Goal: Browse casually: Explore the website without a specific task or goal

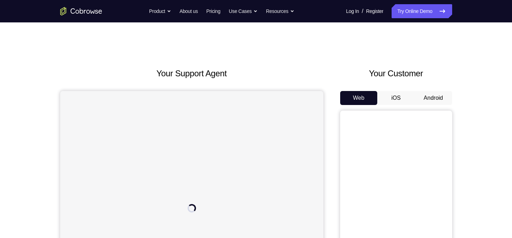
click at [442, 99] on button "Android" at bounding box center [433, 98] width 37 height 14
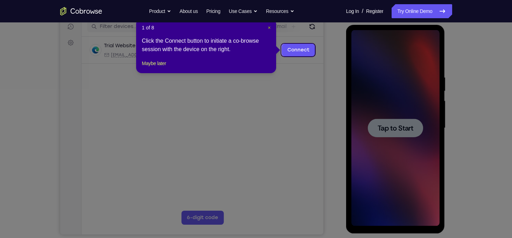
click at [269, 30] on span "×" at bounding box center [269, 28] width 3 height 6
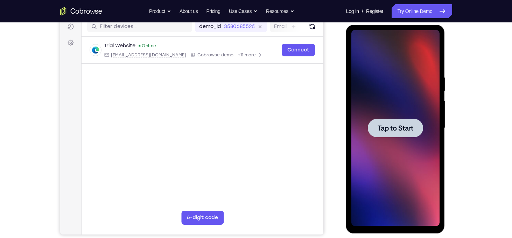
click at [370, 67] on div at bounding box center [396, 128] width 88 height 196
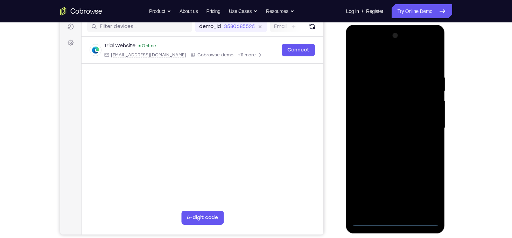
click at [398, 224] on div at bounding box center [396, 128] width 88 height 196
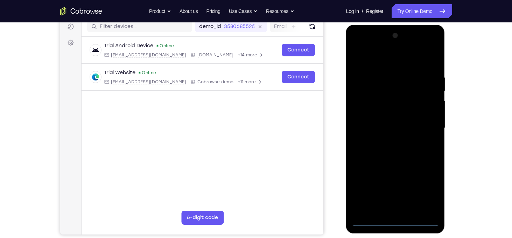
click at [426, 191] on div at bounding box center [396, 128] width 88 height 196
click at [369, 61] on div at bounding box center [396, 128] width 88 height 196
click at [423, 130] on div at bounding box center [396, 128] width 88 height 196
click at [388, 212] on div at bounding box center [396, 128] width 88 height 196
click at [377, 120] on div at bounding box center [396, 128] width 88 height 196
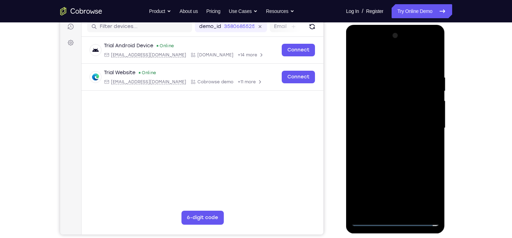
click at [377, 117] on div at bounding box center [396, 128] width 88 height 196
click at [386, 126] on div at bounding box center [396, 128] width 88 height 196
click at [433, 69] on div at bounding box center [396, 128] width 88 height 196
drag, startPoint x: 368, startPoint y: 67, endPoint x: 449, endPoint y: 60, distance: 81.2
click at [446, 60] on html "Online web based iOS Simulators and Android Emulators. Run iPhone, iPad, Mobile…" at bounding box center [396, 130] width 100 height 210
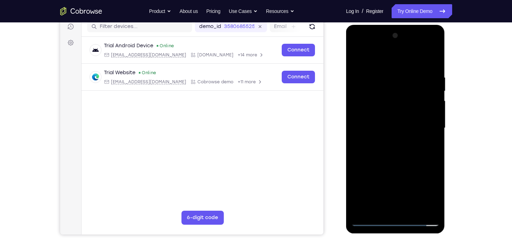
click at [436, 202] on div at bounding box center [396, 128] width 88 height 196
click at [413, 212] on div at bounding box center [396, 128] width 88 height 196
click at [393, 168] on div at bounding box center [396, 128] width 88 height 196
click at [383, 127] on div at bounding box center [396, 128] width 88 height 196
click at [356, 60] on div at bounding box center [396, 128] width 88 height 196
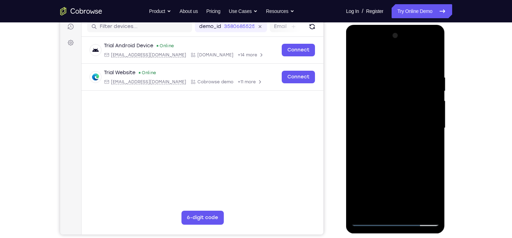
click at [386, 108] on div at bounding box center [396, 128] width 88 height 196
click at [385, 173] on div at bounding box center [396, 128] width 88 height 196
click at [413, 211] on div at bounding box center [396, 128] width 88 height 196
click at [376, 157] on div at bounding box center [396, 128] width 88 height 196
click at [381, 194] on div at bounding box center [396, 128] width 88 height 196
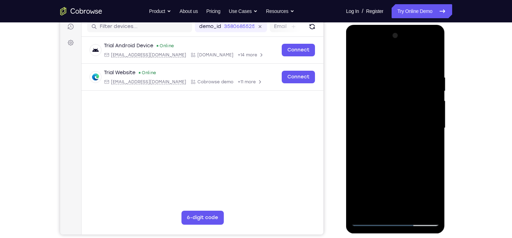
click at [393, 193] on div at bounding box center [396, 128] width 88 height 196
click at [377, 185] on div at bounding box center [396, 128] width 88 height 196
click at [368, 185] on div at bounding box center [396, 128] width 88 height 196
click at [356, 59] on div at bounding box center [396, 128] width 88 height 196
click at [392, 140] on div at bounding box center [396, 128] width 88 height 196
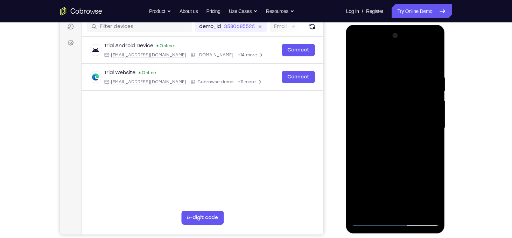
drag, startPoint x: 365, startPoint y: 137, endPoint x: 379, endPoint y: 137, distance: 13.7
click at [379, 137] on div at bounding box center [396, 128] width 88 height 196
drag, startPoint x: 370, startPoint y: 141, endPoint x: 382, endPoint y: 140, distance: 12.3
click at [382, 140] on div at bounding box center [396, 128] width 88 height 196
click at [362, 129] on div at bounding box center [396, 128] width 88 height 196
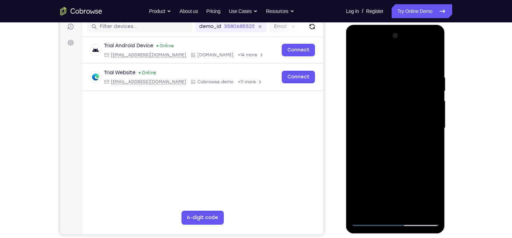
click at [424, 48] on div at bounding box center [396, 128] width 88 height 196
click at [359, 47] on div at bounding box center [396, 128] width 88 height 196
click at [397, 88] on div at bounding box center [396, 128] width 88 height 196
click at [374, 70] on div at bounding box center [396, 128] width 88 height 196
click at [386, 109] on div at bounding box center [396, 128] width 88 height 196
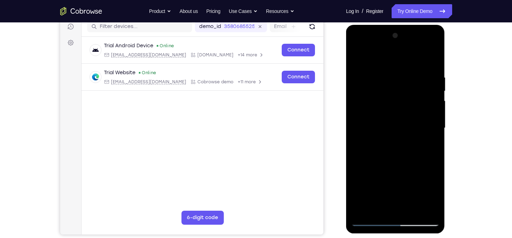
click at [373, 103] on div at bounding box center [396, 128] width 88 height 196
click at [398, 157] on div at bounding box center [396, 128] width 88 height 196
click at [414, 91] on div at bounding box center [396, 128] width 88 height 196
drag, startPoint x: 389, startPoint y: 131, endPoint x: 390, endPoint y: 60, distance: 70.8
click at [390, 60] on div at bounding box center [396, 128] width 88 height 196
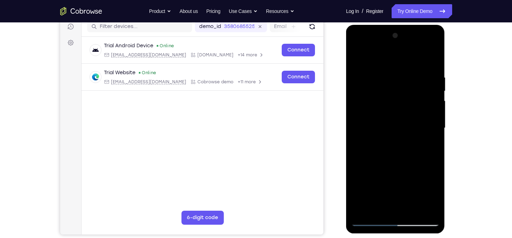
click at [376, 130] on div at bounding box center [396, 128] width 88 height 196
click at [426, 46] on div at bounding box center [396, 128] width 88 height 196
click at [388, 72] on div at bounding box center [396, 128] width 88 height 196
drag, startPoint x: 365, startPoint y: 182, endPoint x: 378, endPoint y: 194, distance: 18.1
click at [378, 194] on div at bounding box center [396, 128] width 88 height 196
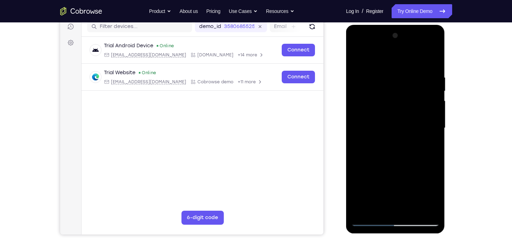
drag, startPoint x: 365, startPoint y: 182, endPoint x: 375, endPoint y: 191, distance: 13.6
click at [375, 191] on div at bounding box center [396, 128] width 88 height 196
drag, startPoint x: 378, startPoint y: 195, endPoint x: 385, endPoint y: 199, distance: 8.0
click at [385, 199] on div at bounding box center [396, 128] width 88 height 196
click at [363, 173] on div at bounding box center [396, 128] width 88 height 196
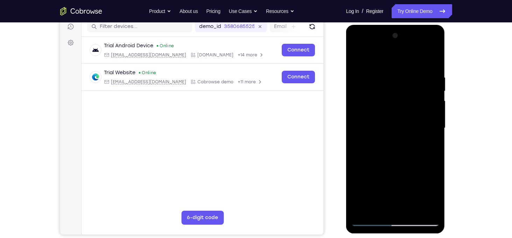
click at [426, 46] on div at bounding box center [396, 128] width 88 height 196
click at [378, 90] on div at bounding box center [396, 128] width 88 height 196
click at [435, 101] on div at bounding box center [396, 128] width 88 height 196
click at [366, 102] on div at bounding box center [396, 128] width 88 height 196
click at [400, 159] on div at bounding box center [396, 128] width 88 height 196
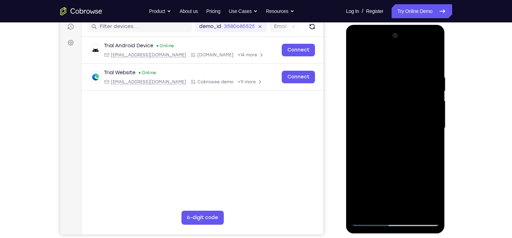
drag, startPoint x: 389, startPoint y: 136, endPoint x: 390, endPoint y: 123, distance: 13.0
click at [390, 123] on div at bounding box center [396, 128] width 88 height 196
click at [423, 47] on div at bounding box center [396, 128] width 88 height 196
click at [435, 89] on div at bounding box center [396, 128] width 88 height 196
click at [393, 59] on div at bounding box center [396, 128] width 88 height 196
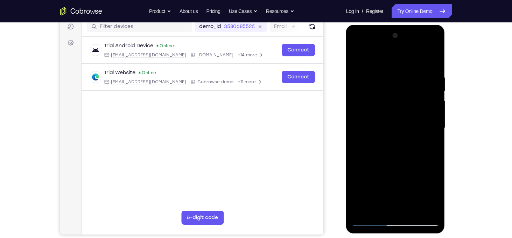
click at [356, 61] on div at bounding box center [396, 128] width 88 height 196
click at [384, 139] on div at bounding box center [396, 128] width 88 height 196
click at [395, 206] on div at bounding box center [396, 128] width 88 height 196
click at [397, 160] on div at bounding box center [396, 128] width 88 height 196
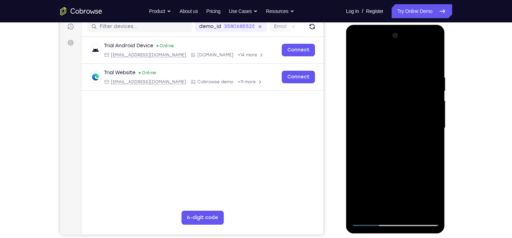
click at [397, 160] on div at bounding box center [396, 128] width 88 height 196
click at [435, 195] on div at bounding box center [396, 128] width 88 height 196
click at [434, 193] on div at bounding box center [396, 128] width 88 height 196
click at [397, 160] on div at bounding box center [396, 128] width 88 height 196
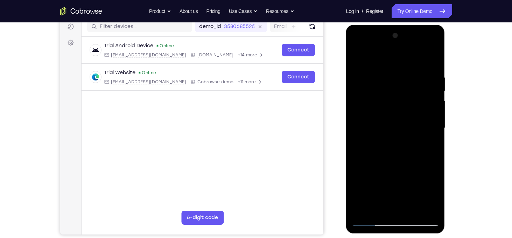
click at [396, 160] on div at bounding box center [396, 128] width 88 height 196
click at [400, 146] on div at bounding box center [396, 128] width 88 height 196
click at [436, 198] on div at bounding box center [396, 128] width 88 height 196
click at [409, 146] on div at bounding box center [396, 128] width 88 height 196
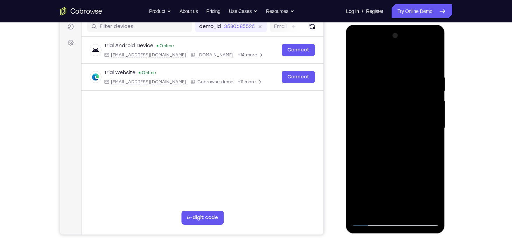
click at [396, 160] on div at bounding box center [396, 128] width 88 height 196
click at [381, 211] on div at bounding box center [396, 128] width 88 height 196
click at [385, 167] on div at bounding box center [396, 128] width 88 height 196
click at [429, 140] on div at bounding box center [396, 128] width 88 height 196
click at [356, 60] on div at bounding box center [396, 128] width 88 height 196
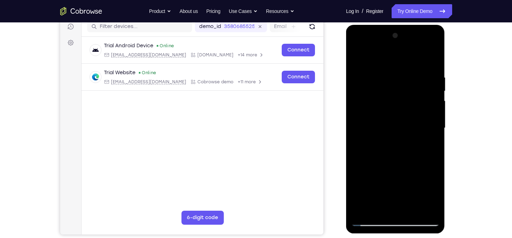
click at [356, 58] on div at bounding box center [396, 128] width 88 height 196
click at [415, 211] on div at bounding box center [396, 128] width 88 height 196
drag, startPoint x: 385, startPoint y: 130, endPoint x: 388, endPoint y: 161, distance: 31.6
click at [388, 161] on div at bounding box center [396, 128] width 88 height 196
click at [360, 59] on div at bounding box center [396, 128] width 88 height 196
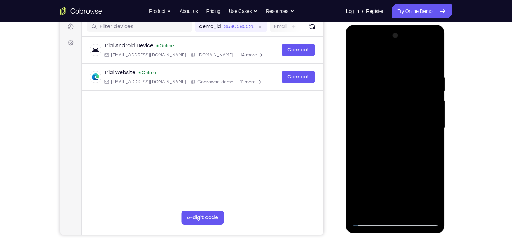
click at [389, 75] on div at bounding box center [396, 128] width 88 height 196
click at [432, 125] on div at bounding box center [396, 128] width 88 height 196
click at [432, 63] on div at bounding box center [396, 128] width 88 height 196
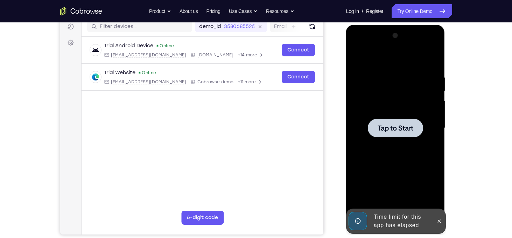
click at [384, 102] on div at bounding box center [396, 128] width 88 height 196
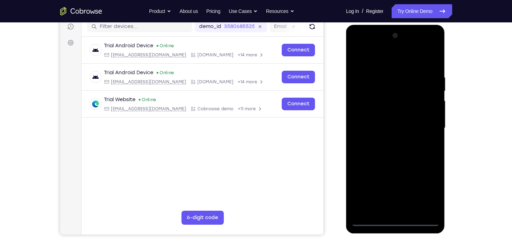
click at [396, 222] on div at bounding box center [396, 128] width 88 height 196
click at [421, 196] on div at bounding box center [396, 128] width 88 height 196
click at [378, 59] on div at bounding box center [396, 128] width 88 height 196
click at [424, 127] on div at bounding box center [396, 128] width 88 height 196
click at [388, 141] on div at bounding box center [396, 128] width 88 height 196
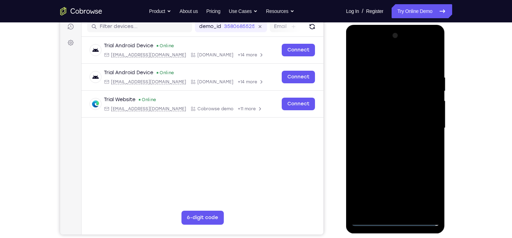
click at [383, 124] on div at bounding box center [396, 128] width 88 height 196
click at [383, 117] on div at bounding box center [396, 128] width 88 height 196
click at [392, 129] on div at bounding box center [396, 128] width 88 height 196
click at [432, 70] on div at bounding box center [396, 128] width 88 height 196
click at [437, 203] on div at bounding box center [396, 128] width 88 height 196
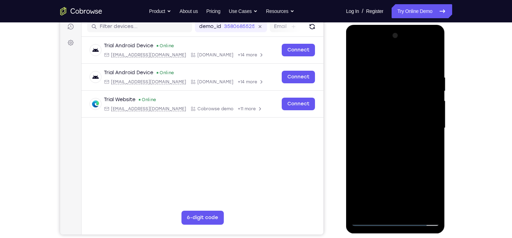
click at [430, 211] on div at bounding box center [396, 128] width 88 height 196
click at [364, 211] on div at bounding box center [396, 128] width 88 height 196
click at [382, 76] on div at bounding box center [396, 128] width 88 height 196
click at [434, 119] on div at bounding box center [396, 128] width 88 height 196
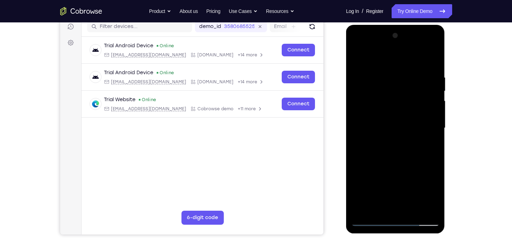
click at [434, 119] on div at bounding box center [396, 128] width 88 height 196
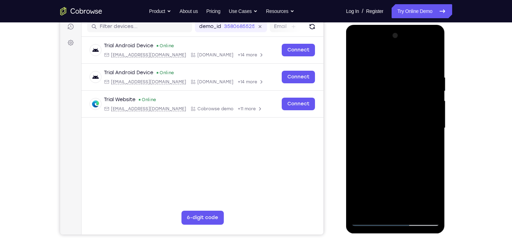
click at [434, 119] on div at bounding box center [396, 128] width 88 height 196
click at [388, 204] on div at bounding box center [396, 128] width 88 height 196
click at [395, 162] on div at bounding box center [396, 128] width 88 height 196
click at [395, 130] on div at bounding box center [396, 128] width 88 height 196
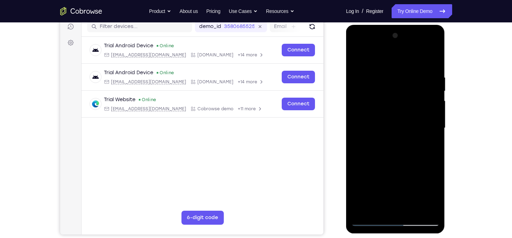
click at [410, 210] on div at bounding box center [396, 128] width 88 height 196
click at [428, 207] on div at bounding box center [396, 128] width 88 height 196
click at [429, 125] on div at bounding box center [396, 128] width 88 height 196
click at [432, 125] on div at bounding box center [396, 128] width 88 height 196
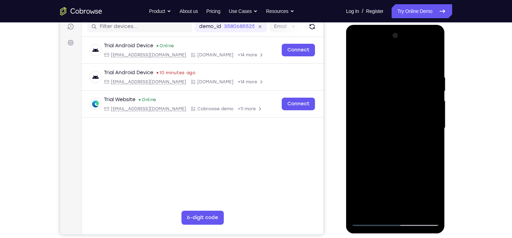
click at [432, 125] on div at bounding box center [396, 128] width 88 height 196
click at [360, 137] on div at bounding box center [396, 128] width 88 height 196
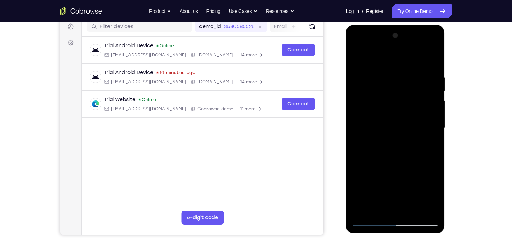
click at [429, 128] on div at bounding box center [396, 128] width 88 height 196
click at [433, 124] on div at bounding box center [396, 128] width 88 height 196
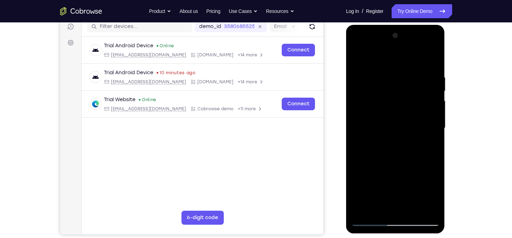
click at [359, 138] on div at bounding box center [396, 128] width 88 height 196
click at [387, 207] on div at bounding box center [396, 128] width 88 height 196
click at [378, 211] on div at bounding box center [396, 128] width 88 height 196
click at [415, 168] on div at bounding box center [396, 128] width 88 height 196
click at [430, 126] on div at bounding box center [396, 128] width 88 height 196
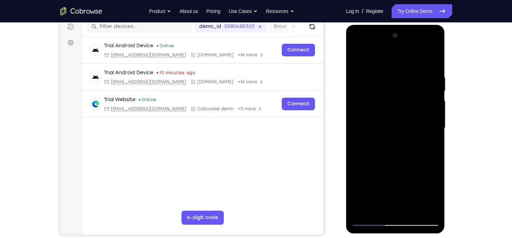
click at [409, 208] on div at bounding box center [396, 128] width 88 height 196
click at [429, 210] on div at bounding box center [396, 128] width 88 height 196
click at [432, 137] on div at bounding box center [396, 128] width 88 height 196
click at [433, 132] on div at bounding box center [396, 128] width 88 height 196
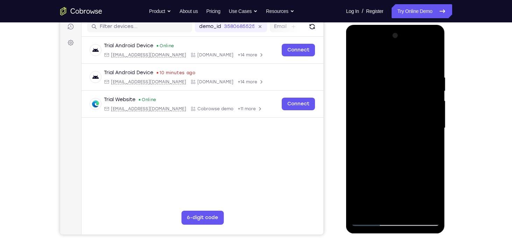
click at [433, 132] on div at bounding box center [396, 128] width 88 height 196
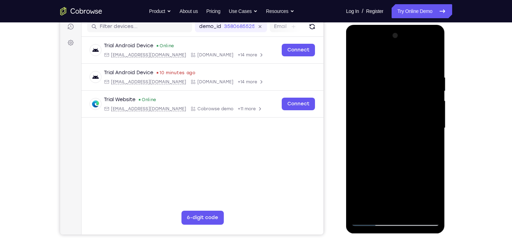
click at [433, 132] on div at bounding box center [396, 128] width 88 height 196
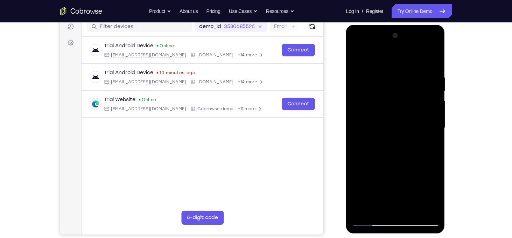
click at [433, 132] on div at bounding box center [396, 128] width 88 height 196
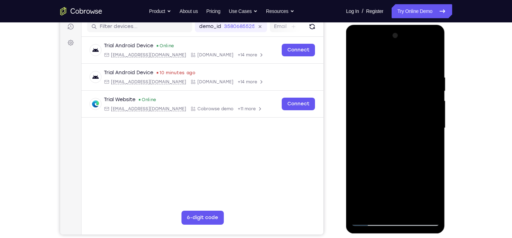
click at [433, 132] on div at bounding box center [396, 128] width 88 height 196
click at [359, 124] on div at bounding box center [396, 128] width 88 height 196
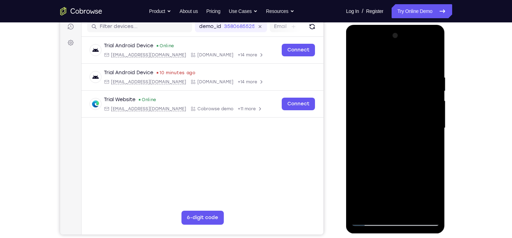
click at [435, 118] on div at bounding box center [396, 128] width 88 height 196
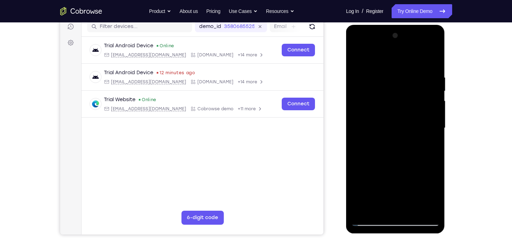
click at [435, 118] on div at bounding box center [396, 128] width 88 height 196
click at [424, 208] on div at bounding box center [396, 128] width 88 height 196
click at [435, 141] on div at bounding box center [396, 128] width 88 height 196
click at [433, 124] on div at bounding box center [396, 128] width 88 height 196
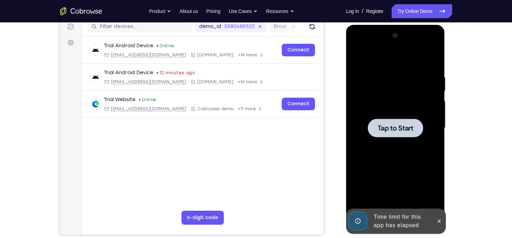
click at [420, 68] on div at bounding box center [396, 128] width 88 height 196
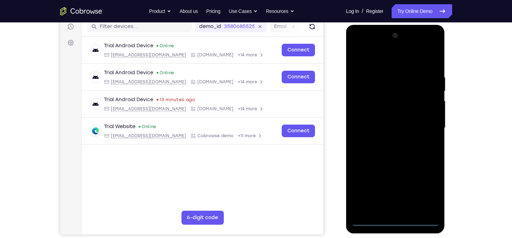
click at [395, 219] on div at bounding box center [396, 128] width 88 height 196
click at [425, 194] on div at bounding box center [396, 128] width 88 height 196
click at [370, 62] on div at bounding box center [396, 128] width 88 height 196
click at [425, 123] on div at bounding box center [396, 128] width 88 height 196
click at [390, 140] on div at bounding box center [396, 128] width 88 height 196
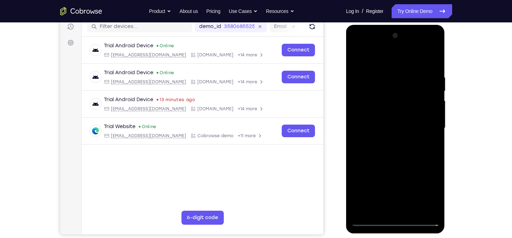
click at [386, 113] on div at bounding box center [396, 128] width 88 height 196
click at [386, 120] on div at bounding box center [396, 128] width 88 height 196
click at [397, 115] on div at bounding box center [396, 128] width 88 height 196
click at [437, 202] on div at bounding box center [396, 128] width 88 height 196
click at [382, 73] on div at bounding box center [396, 128] width 88 height 196
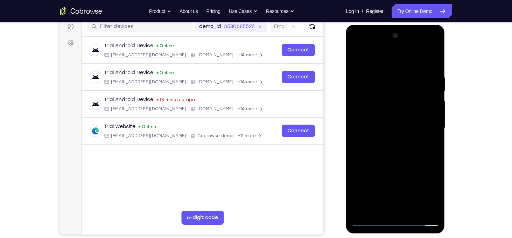
click at [433, 125] on div at bounding box center [396, 128] width 88 height 196
click at [426, 209] on div at bounding box center [396, 128] width 88 height 196
click at [431, 134] on div at bounding box center [396, 128] width 88 height 196
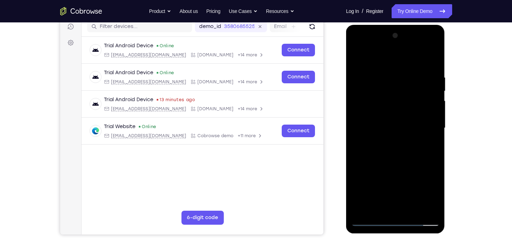
drag, startPoint x: 431, startPoint y: 134, endPoint x: 359, endPoint y: 122, distance: 73.1
click at [359, 122] on div at bounding box center [396, 128] width 88 height 196
click at [424, 207] on div at bounding box center [396, 128] width 88 height 196
click at [431, 138] on div at bounding box center [396, 128] width 88 height 196
click at [430, 138] on div at bounding box center [396, 128] width 88 height 196
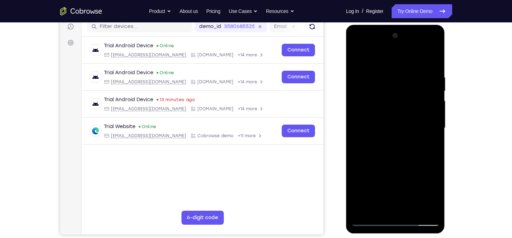
click at [435, 124] on div at bounding box center [396, 128] width 88 height 196
drag, startPoint x: 435, startPoint y: 124, endPoint x: 358, endPoint y: 115, distance: 77.3
click at [358, 115] on div at bounding box center [396, 128] width 88 height 196
click at [373, 60] on div at bounding box center [396, 128] width 88 height 196
click at [424, 169] on div at bounding box center [396, 128] width 88 height 196
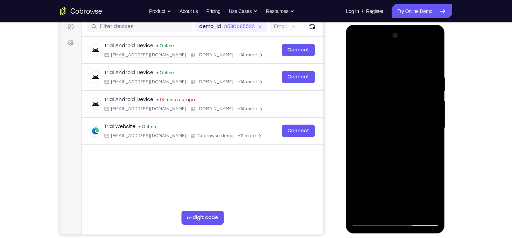
click at [358, 58] on div at bounding box center [396, 128] width 88 height 196
click at [434, 124] on div at bounding box center [396, 128] width 88 height 196
click at [414, 211] on div at bounding box center [396, 128] width 88 height 196
click at [398, 168] on div at bounding box center [396, 128] width 88 height 196
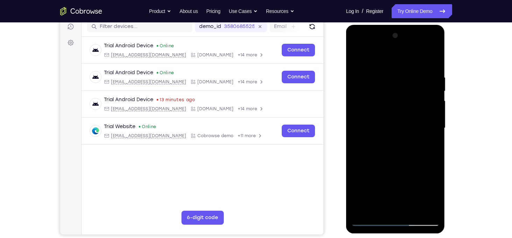
click at [379, 110] on div at bounding box center [396, 128] width 88 height 196
click at [357, 59] on div at bounding box center [396, 128] width 88 height 196
click at [358, 60] on div at bounding box center [396, 128] width 88 height 196
click at [413, 211] on div at bounding box center [396, 128] width 88 height 196
click at [383, 111] on div at bounding box center [396, 128] width 88 height 196
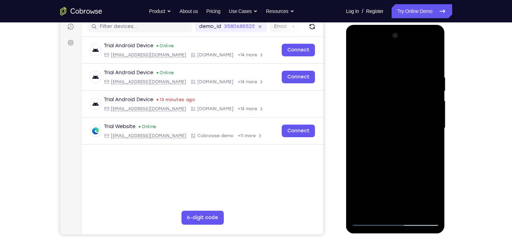
drag, startPoint x: 388, startPoint y: 74, endPoint x: 389, endPoint y: 148, distance: 74.6
click at [389, 148] on div at bounding box center [396, 128] width 88 height 196
drag, startPoint x: 391, startPoint y: 112, endPoint x: 392, endPoint y: 170, distance: 58.1
click at [392, 170] on div at bounding box center [396, 128] width 88 height 196
click at [423, 96] on div at bounding box center [396, 128] width 88 height 196
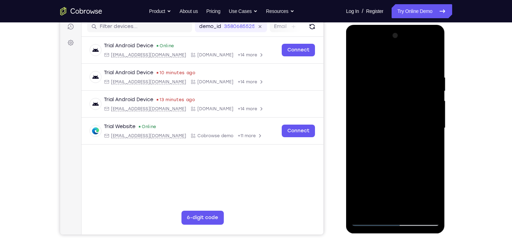
click at [436, 127] on div at bounding box center [396, 128] width 88 height 196
click at [370, 221] on div at bounding box center [396, 128] width 88 height 196
click at [355, 60] on div at bounding box center [396, 128] width 88 height 196
click at [358, 58] on div at bounding box center [396, 128] width 88 height 196
click at [379, 213] on div at bounding box center [396, 128] width 88 height 196
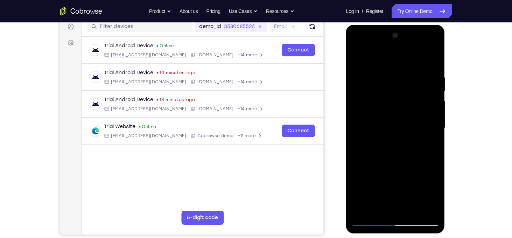
click at [395, 75] on div at bounding box center [396, 128] width 88 height 196
click at [433, 119] on div at bounding box center [396, 128] width 88 height 196
click at [435, 119] on div at bounding box center [396, 128] width 88 height 196
click at [436, 119] on div at bounding box center [396, 128] width 88 height 196
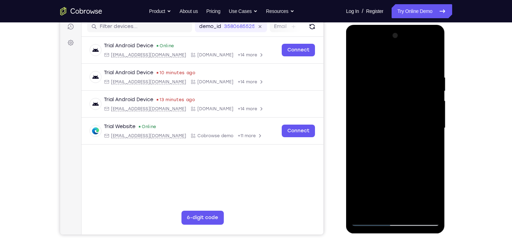
click at [436, 119] on div at bounding box center [396, 128] width 88 height 196
click at [358, 56] on div at bounding box center [396, 128] width 88 height 196
click at [363, 112] on div at bounding box center [396, 128] width 88 height 196
drag, startPoint x: 398, startPoint y: 192, endPoint x: 389, endPoint y: 105, distance: 87.6
click at [389, 105] on div at bounding box center [396, 128] width 88 height 196
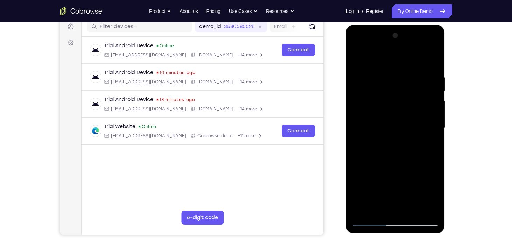
drag, startPoint x: 396, startPoint y: 197, endPoint x: 390, endPoint y: 122, distance: 75.9
click at [390, 122] on div at bounding box center [396, 128] width 88 height 196
click at [440, 146] on div at bounding box center [396, 128] width 88 height 196
drag, startPoint x: 405, startPoint y: 179, endPoint x: 403, endPoint y: 88, distance: 90.7
click at [403, 88] on div at bounding box center [396, 128] width 88 height 196
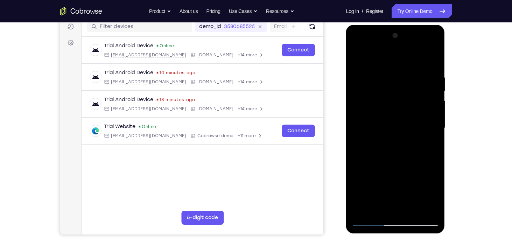
drag, startPoint x: 390, startPoint y: 175, endPoint x: 395, endPoint y: 113, distance: 62.6
click at [395, 113] on div at bounding box center [396, 128] width 88 height 196
drag, startPoint x: 396, startPoint y: 170, endPoint x: 397, endPoint y: 121, distance: 49.0
click at [397, 121] on div at bounding box center [396, 128] width 88 height 196
drag, startPoint x: 397, startPoint y: 199, endPoint x: 399, endPoint y: 95, distance: 104.4
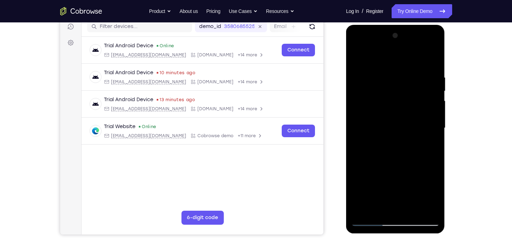
click at [399, 95] on div at bounding box center [396, 128] width 88 height 196
drag, startPoint x: 400, startPoint y: 171, endPoint x: 405, endPoint y: 71, distance: 100.0
click at [405, 71] on div at bounding box center [396, 128] width 88 height 196
drag, startPoint x: 396, startPoint y: 173, endPoint x: 398, endPoint y: 108, distance: 65.9
click at [398, 108] on div at bounding box center [396, 128] width 88 height 196
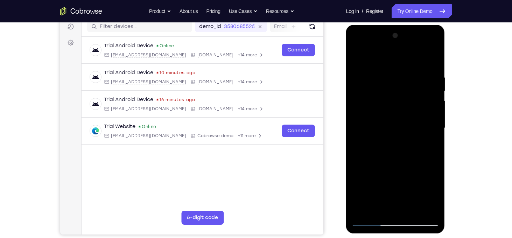
click at [436, 134] on div at bounding box center [396, 128] width 88 height 196
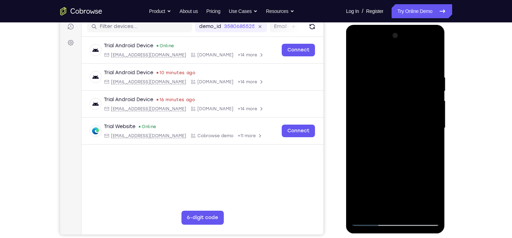
click at [436, 134] on div at bounding box center [396, 128] width 88 height 196
click at [361, 213] on div at bounding box center [396, 128] width 88 height 196
click at [435, 191] on div at bounding box center [396, 128] width 88 height 196
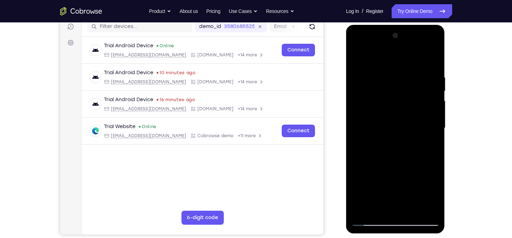
click at [435, 131] on div at bounding box center [396, 128] width 88 height 196
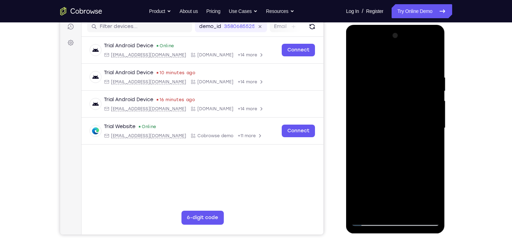
click at [435, 131] on div at bounding box center [396, 128] width 88 height 196
click at [359, 129] on div at bounding box center [396, 128] width 88 height 196
click at [435, 131] on div at bounding box center [396, 128] width 88 height 196
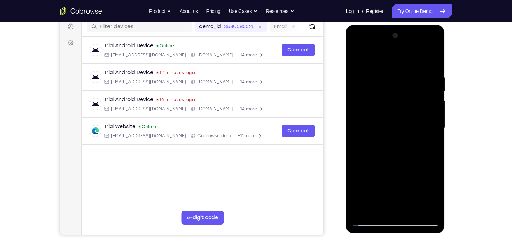
click at [435, 131] on div at bounding box center [396, 128] width 88 height 196
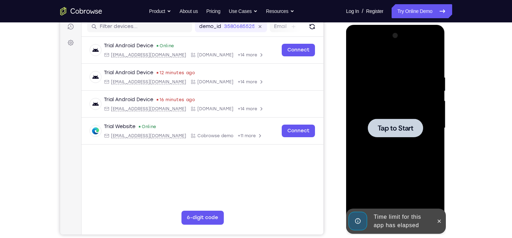
click at [406, 63] on div at bounding box center [396, 128] width 88 height 196
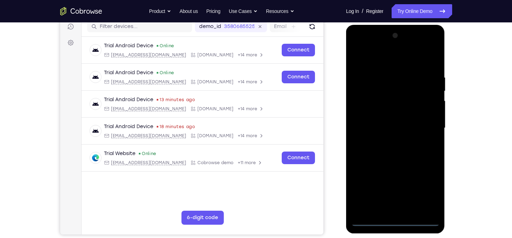
click at [395, 222] on div at bounding box center [396, 128] width 88 height 196
click at [430, 192] on div at bounding box center [396, 128] width 88 height 196
click at [376, 61] on div at bounding box center [396, 128] width 88 height 196
click at [365, 114] on div at bounding box center [396, 128] width 88 height 196
click at [376, 134] on div at bounding box center [396, 128] width 88 height 196
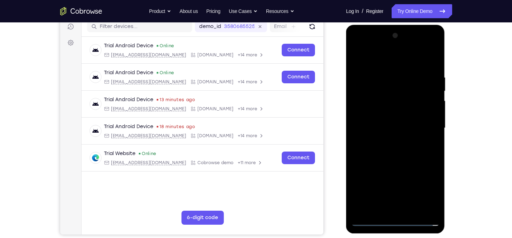
click at [378, 124] on div at bounding box center [396, 128] width 88 height 196
click at [392, 141] on div at bounding box center [396, 128] width 88 height 196
click at [397, 206] on div at bounding box center [396, 128] width 88 height 196
click at [372, 183] on div at bounding box center [396, 128] width 88 height 196
click at [416, 154] on div at bounding box center [396, 128] width 88 height 196
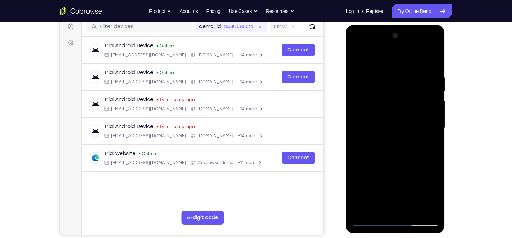
click at [426, 178] on div at bounding box center [396, 128] width 88 height 196
click at [380, 144] on div at bounding box center [396, 128] width 88 height 196
click at [372, 68] on div at bounding box center [396, 128] width 88 height 196
click at [419, 57] on div at bounding box center [396, 128] width 88 height 196
drag, startPoint x: 388, startPoint y: 88, endPoint x: 398, endPoint y: 151, distance: 63.8
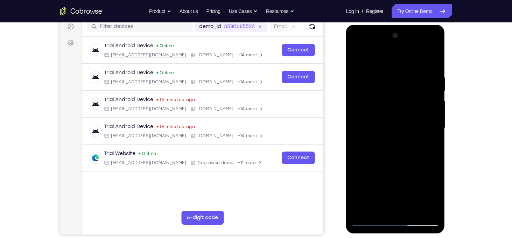
click at [398, 151] on div at bounding box center [396, 128] width 88 height 196
click at [433, 60] on div at bounding box center [396, 128] width 88 height 196
click at [434, 68] on div at bounding box center [396, 128] width 88 height 196
click at [405, 160] on div at bounding box center [396, 128] width 88 height 196
click at [426, 186] on div at bounding box center [396, 128] width 88 height 196
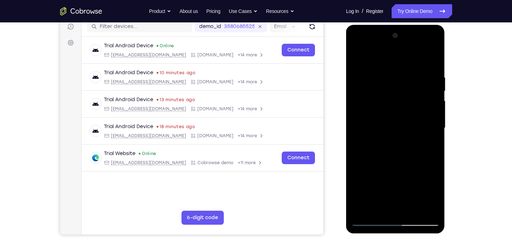
click at [395, 153] on div at bounding box center [396, 128] width 88 height 196
click at [366, 91] on div at bounding box center [396, 128] width 88 height 196
click at [354, 62] on div at bounding box center [396, 128] width 88 height 196
click at [376, 98] on div at bounding box center [396, 128] width 88 height 196
click at [432, 60] on div at bounding box center [396, 128] width 88 height 196
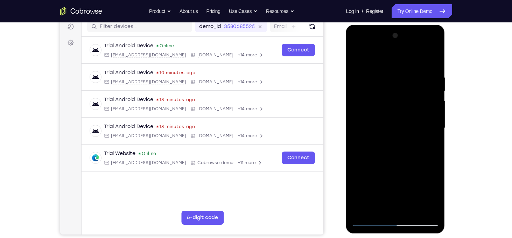
click at [436, 57] on div at bounding box center [396, 128] width 88 height 196
click at [357, 60] on div at bounding box center [396, 128] width 88 height 196
click at [431, 79] on div at bounding box center [396, 128] width 88 height 196
click at [434, 58] on div at bounding box center [396, 128] width 88 height 196
click at [373, 134] on div at bounding box center [396, 128] width 88 height 196
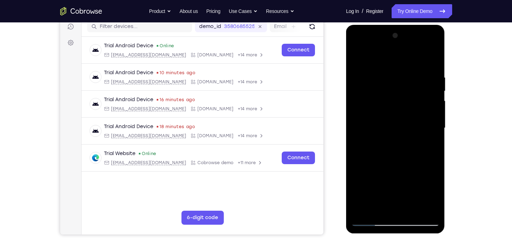
click at [426, 184] on div at bounding box center [396, 128] width 88 height 196
click at [380, 148] on div at bounding box center [396, 128] width 88 height 196
click at [389, 156] on div at bounding box center [396, 128] width 88 height 196
click at [362, 185] on div at bounding box center [396, 128] width 88 height 196
click at [411, 151] on div at bounding box center [396, 128] width 88 height 196
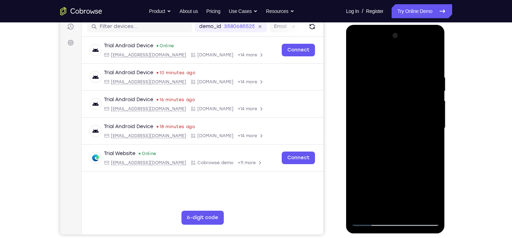
click at [370, 60] on div at bounding box center [396, 128] width 88 height 196
click at [417, 93] on div at bounding box center [396, 128] width 88 height 196
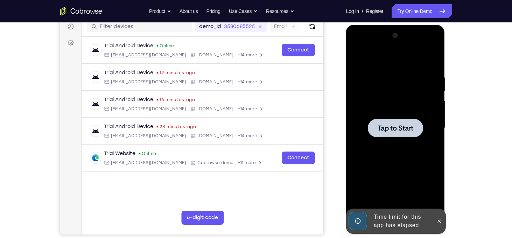
click at [375, 71] on div at bounding box center [396, 128] width 88 height 196
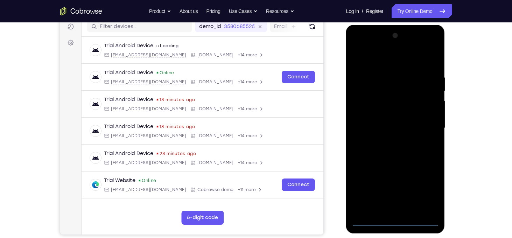
click at [397, 224] on div at bounding box center [396, 128] width 88 height 196
click at [428, 193] on div at bounding box center [396, 128] width 88 height 196
click at [380, 57] on div at bounding box center [396, 128] width 88 height 196
click at [425, 127] on div at bounding box center [396, 128] width 88 height 196
click at [389, 140] on div at bounding box center [396, 128] width 88 height 196
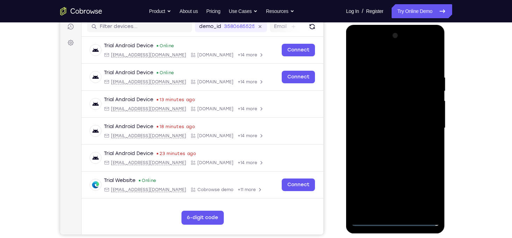
click at [391, 126] on div at bounding box center [396, 128] width 88 height 196
click at [389, 115] on div at bounding box center [396, 128] width 88 height 196
click at [394, 125] on div at bounding box center [396, 128] width 88 height 196
click at [436, 211] on div at bounding box center [396, 128] width 88 height 196
click at [433, 69] on div at bounding box center [396, 128] width 88 height 196
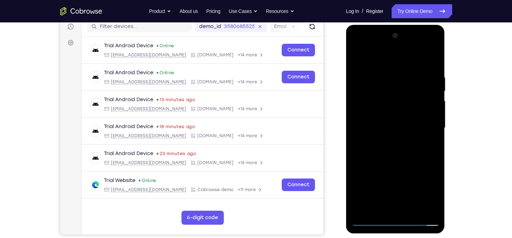
drag, startPoint x: 363, startPoint y: 62, endPoint x: 436, endPoint y: 54, distance: 73.6
click at [436, 54] on div at bounding box center [396, 128] width 88 height 196
click at [437, 203] on div at bounding box center [396, 128] width 88 height 196
click at [426, 49] on div at bounding box center [396, 128] width 88 height 196
click at [360, 46] on div at bounding box center [396, 128] width 88 height 196
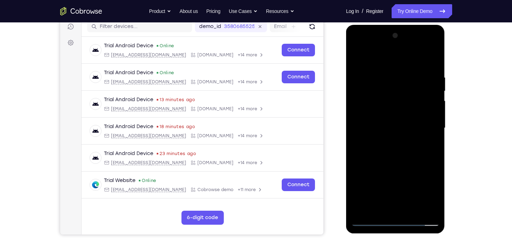
click at [385, 103] on div at bounding box center [396, 128] width 88 height 196
click at [386, 124] on div at bounding box center [396, 128] width 88 height 196
click at [390, 155] on div at bounding box center [396, 128] width 88 height 196
click at [380, 121] on div at bounding box center [396, 128] width 88 height 196
click at [390, 134] on div at bounding box center [396, 128] width 88 height 196
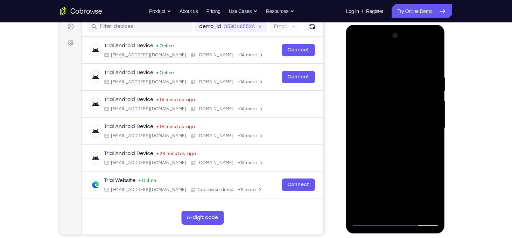
click at [397, 210] on div at bounding box center [396, 128] width 88 height 196
click at [397, 209] on div at bounding box center [396, 128] width 88 height 196
click at [374, 67] on div at bounding box center [396, 128] width 88 height 196
click at [412, 111] on div at bounding box center [396, 128] width 88 height 196
click at [409, 187] on div at bounding box center [396, 128] width 88 height 196
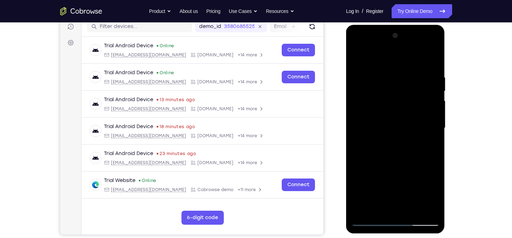
click at [395, 154] on div at bounding box center [396, 128] width 88 height 196
drag, startPoint x: 422, startPoint y: 186, endPoint x: 421, endPoint y: 155, distance: 30.5
click at [421, 155] on div at bounding box center [396, 128] width 88 height 196
click at [406, 178] on div at bounding box center [396, 128] width 88 height 196
click at [397, 140] on div at bounding box center [396, 128] width 88 height 196
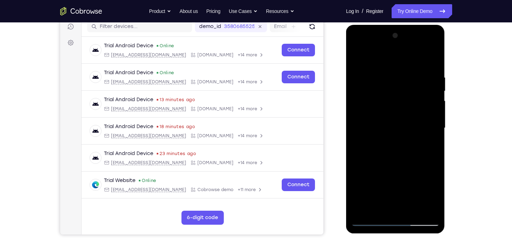
click at [400, 212] on div at bounding box center [396, 128] width 88 height 196
drag, startPoint x: 414, startPoint y: 199, endPoint x: 413, endPoint y: 177, distance: 21.8
click at [413, 177] on div at bounding box center [396, 128] width 88 height 196
click at [405, 193] on div at bounding box center [396, 128] width 88 height 196
click at [397, 163] on div at bounding box center [396, 128] width 88 height 196
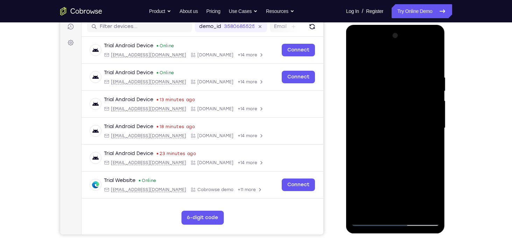
click at [397, 139] on div at bounding box center [396, 128] width 88 height 196
click at [421, 211] on div at bounding box center [396, 128] width 88 height 196
click at [357, 160] on div at bounding box center [396, 128] width 88 height 196
click at [407, 159] on div at bounding box center [396, 128] width 88 height 196
click at [383, 79] on div at bounding box center [396, 128] width 88 height 196
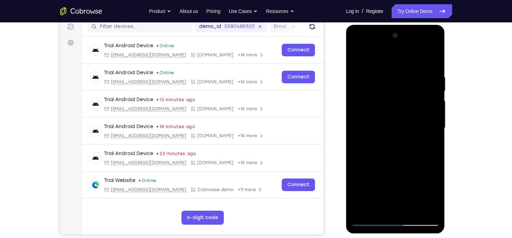
click at [393, 208] on div at bounding box center [396, 128] width 88 height 196
click at [433, 46] on div at bounding box center [396, 128] width 88 height 196
click at [374, 104] on div at bounding box center [396, 128] width 88 height 196
click at [424, 211] on div at bounding box center [396, 128] width 88 height 196
click at [354, 49] on div at bounding box center [396, 128] width 88 height 196
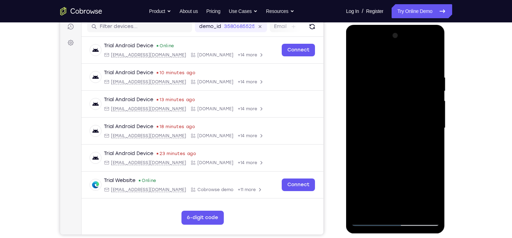
click at [354, 49] on div at bounding box center [396, 128] width 88 height 196
click at [379, 213] on div at bounding box center [396, 128] width 88 height 196
click at [407, 200] on div at bounding box center [396, 128] width 88 height 196
click at [397, 186] on div at bounding box center [396, 128] width 88 height 196
click at [411, 184] on div at bounding box center [396, 128] width 88 height 196
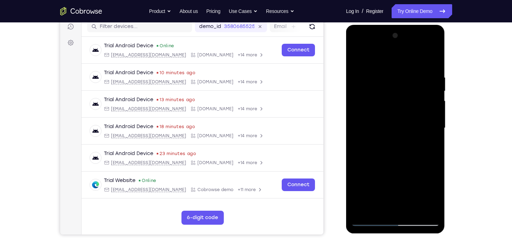
click at [403, 184] on div at bounding box center [396, 128] width 88 height 196
click at [397, 208] on div at bounding box center [396, 128] width 88 height 196
click at [393, 160] on div at bounding box center [396, 128] width 88 height 196
click at [419, 159] on div at bounding box center [396, 128] width 88 height 196
click at [394, 161] on div at bounding box center [396, 128] width 88 height 196
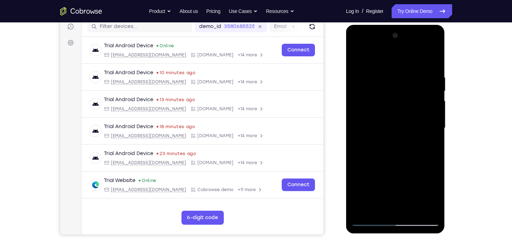
click at [389, 160] on div at bounding box center [396, 128] width 88 height 196
click at [363, 185] on div at bounding box center [396, 128] width 88 height 196
click at [397, 155] on div at bounding box center [396, 128] width 88 height 196
click at [371, 209] on div at bounding box center [396, 128] width 88 height 196
click at [435, 196] on div at bounding box center [396, 128] width 88 height 196
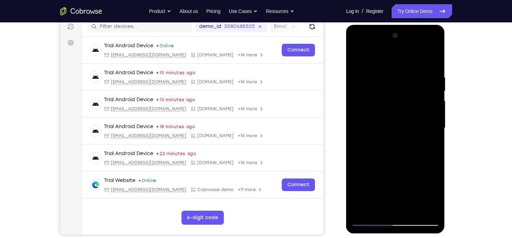
click at [435, 160] on div at bounding box center [396, 128] width 88 height 196
click at [423, 161] on div at bounding box center [396, 128] width 88 height 196
click at [414, 133] on div at bounding box center [396, 128] width 88 height 196
click at [376, 213] on div at bounding box center [396, 128] width 88 height 196
drag, startPoint x: 382, startPoint y: 196, endPoint x: 387, endPoint y: 114, distance: 81.8
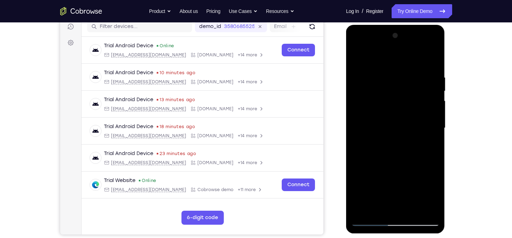
click at [387, 114] on div at bounding box center [396, 128] width 88 height 196
drag, startPoint x: 381, startPoint y: 189, endPoint x: 387, endPoint y: 118, distance: 71.3
click at [387, 118] on div at bounding box center [396, 128] width 88 height 196
click at [374, 180] on div at bounding box center [396, 128] width 88 height 196
click at [433, 159] on div at bounding box center [396, 128] width 88 height 196
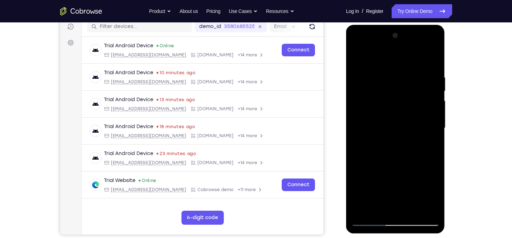
click at [358, 141] on div at bounding box center [396, 128] width 88 height 196
click at [431, 58] on div at bounding box center [396, 128] width 88 height 196
click at [397, 169] on div at bounding box center [396, 128] width 88 height 196
click at [404, 211] on div at bounding box center [396, 128] width 88 height 196
click at [404, 199] on div at bounding box center [396, 128] width 88 height 196
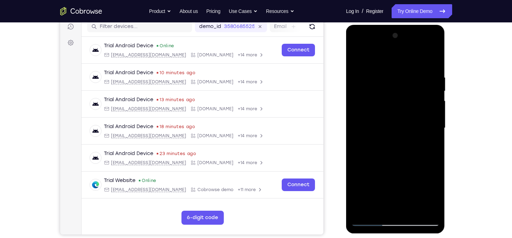
click at [435, 194] on div at bounding box center [396, 128] width 88 height 196
click at [407, 210] on div at bounding box center [396, 128] width 88 height 196
click at [405, 195] on div at bounding box center [396, 128] width 88 height 196
click at [395, 183] on div at bounding box center [396, 128] width 88 height 196
click at [370, 158] on div at bounding box center [396, 128] width 88 height 196
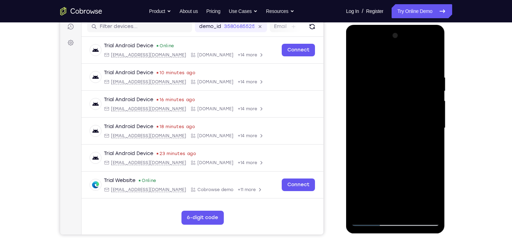
click at [435, 184] on div at bounding box center [396, 128] width 88 height 196
click at [395, 160] on div at bounding box center [396, 128] width 88 height 196
click at [417, 160] on div at bounding box center [396, 128] width 88 height 196
click at [379, 181] on div at bounding box center [396, 128] width 88 height 196
click at [416, 172] on div at bounding box center [396, 128] width 88 height 196
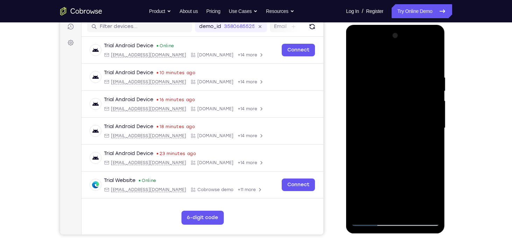
click at [371, 184] on div at bounding box center [396, 128] width 88 height 196
click at [394, 160] on div at bounding box center [396, 128] width 88 height 196
click at [418, 157] on div at bounding box center [396, 128] width 88 height 196
click at [397, 158] on div at bounding box center [396, 128] width 88 height 196
click at [440, 161] on div at bounding box center [396, 128] width 88 height 196
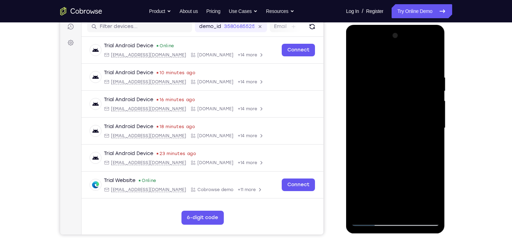
click at [427, 158] on div at bounding box center [396, 128] width 88 height 196
click at [415, 133] on div at bounding box center [396, 128] width 88 height 196
click at [382, 210] on div at bounding box center [396, 128] width 88 height 196
click at [431, 168] on div at bounding box center [396, 128] width 88 height 196
click at [359, 141] on div at bounding box center [396, 128] width 88 height 196
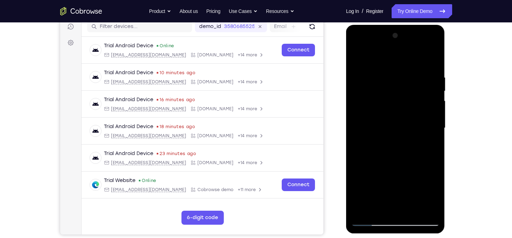
click at [434, 58] on div at bounding box center [396, 128] width 88 height 196
drag, startPoint x: 406, startPoint y: 175, endPoint x: 407, endPoint y: 131, distance: 44.1
click at [407, 131] on div at bounding box center [396, 128] width 88 height 196
click at [398, 187] on div at bounding box center [396, 128] width 88 height 196
click at [406, 192] on div at bounding box center [396, 128] width 88 height 196
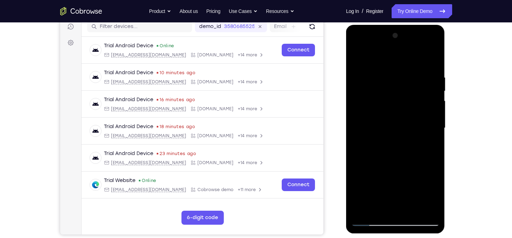
click at [394, 129] on div at bounding box center [396, 128] width 88 height 196
click at [395, 194] on div at bounding box center [396, 128] width 88 height 196
click at [405, 207] on div at bounding box center [396, 128] width 88 height 196
click at [396, 208] on div at bounding box center [396, 128] width 88 height 196
click at [407, 199] on div at bounding box center [396, 128] width 88 height 196
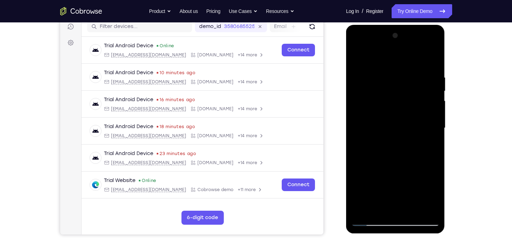
click at [396, 183] on div at bounding box center [396, 128] width 88 height 196
click at [394, 159] on div at bounding box center [396, 128] width 88 height 196
click at [435, 195] on div at bounding box center [396, 128] width 88 height 196
click at [372, 184] on div at bounding box center [396, 128] width 88 height 196
click at [399, 214] on div at bounding box center [396, 128] width 88 height 196
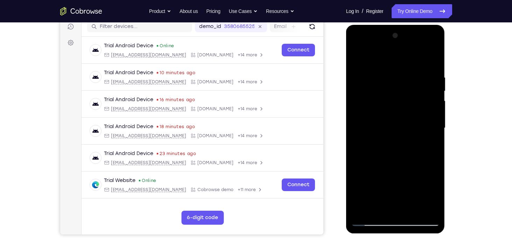
click at [394, 160] on div at bounding box center [396, 128] width 88 height 196
click at [418, 158] on div at bounding box center [396, 128] width 88 height 196
click at [414, 158] on div at bounding box center [396, 128] width 88 height 196
click at [434, 198] on div at bounding box center [396, 128] width 88 height 196
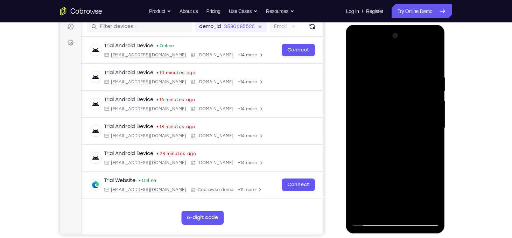
click at [434, 198] on div at bounding box center [396, 128] width 88 height 196
click at [391, 208] on div at bounding box center [396, 128] width 88 height 196
click at [379, 186] on div at bounding box center [396, 128] width 88 height 196
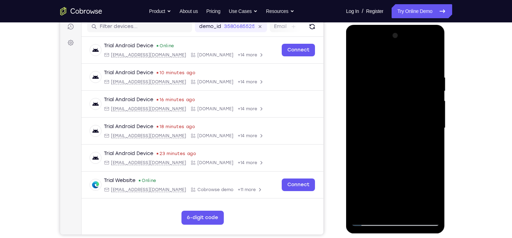
click at [419, 171] on div at bounding box center [396, 128] width 88 height 196
click at [396, 159] on div at bounding box center [396, 128] width 88 height 196
click at [416, 161] on div at bounding box center [396, 128] width 88 height 196
click at [398, 157] on div at bounding box center [396, 128] width 88 height 196
click at [396, 157] on div at bounding box center [396, 128] width 88 height 196
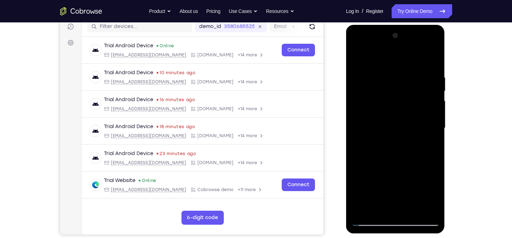
click at [364, 182] on div at bounding box center [396, 128] width 88 height 196
click at [394, 160] on div at bounding box center [396, 128] width 88 height 196
click at [372, 185] on div at bounding box center [396, 128] width 88 height 196
click at [396, 182] on div at bounding box center [396, 128] width 88 height 196
click at [390, 209] on div at bounding box center [396, 128] width 88 height 196
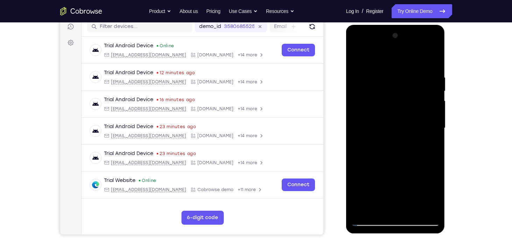
click at [364, 183] on div at bounding box center [396, 128] width 88 height 196
click at [404, 184] on div at bounding box center [396, 128] width 88 height 196
click at [397, 206] on div at bounding box center [396, 128] width 88 height 196
click at [395, 157] on div at bounding box center [396, 128] width 88 height 196
click at [433, 160] on div at bounding box center [396, 128] width 88 height 196
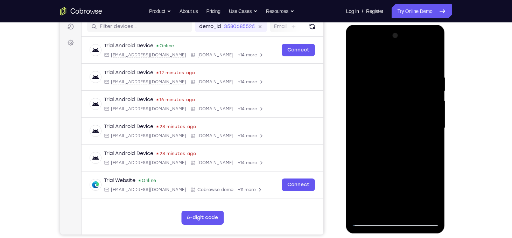
click at [422, 160] on div at bounding box center [396, 128] width 88 height 196
click at [381, 210] on div at bounding box center [396, 128] width 88 height 196
click at [432, 166] on div at bounding box center [396, 128] width 88 height 196
click at [360, 141] on div at bounding box center [396, 128] width 88 height 196
click at [435, 57] on div at bounding box center [396, 128] width 88 height 196
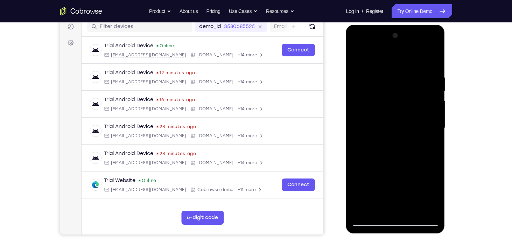
click at [435, 57] on div at bounding box center [396, 128] width 88 height 196
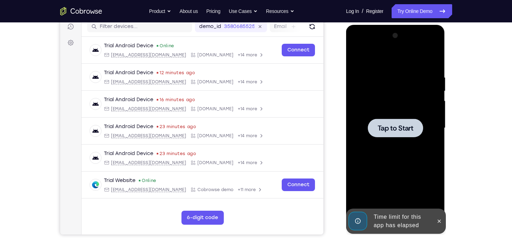
click at [379, 72] on div at bounding box center [396, 128] width 88 height 196
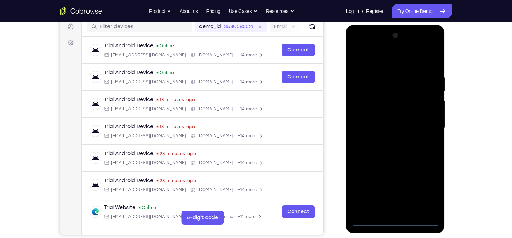
click at [395, 221] on div at bounding box center [396, 128] width 88 height 196
click at [433, 191] on div at bounding box center [396, 128] width 88 height 196
click at [376, 64] on div at bounding box center [396, 128] width 88 height 196
click at [372, 61] on div at bounding box center [396, 128] width 88 height 196
click at [427, 123] on div at bounding box center [396, 128] width 88 height 196
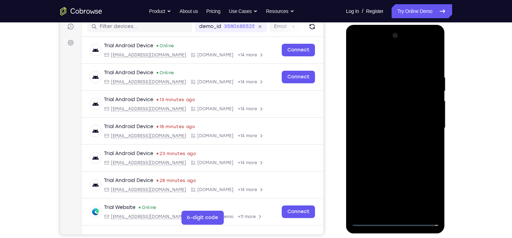
click at [358, 46] on div at bounding box center [396, 128] width 88 height 196
click at [368, 108] on div at bounding box center [396, 128] width 88 height 196
click at [381, 130] on div at bounding box center [396, 128] width 88 height 196
click at [381, 122] on div at bounding box center [396, 128] width 88 height 196
click at [393, 136] on div at bounding box center [396, 128] width 88 height 196
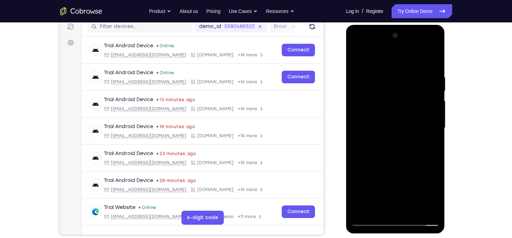
click at [397, 209] on div at bounding box center [396, 128] width 88 height 196
click at [397, 168] on div at bounding box center [396, 128] width 88 height 196
click at [426, 166] on div at bounding box center [396, 128] width 88 height 196
click at [427, 183] on div at bounding box center [396, 128] width 88 height 196
click at [381, 150] on div at bounding box center [396, 128] width 88 height 196
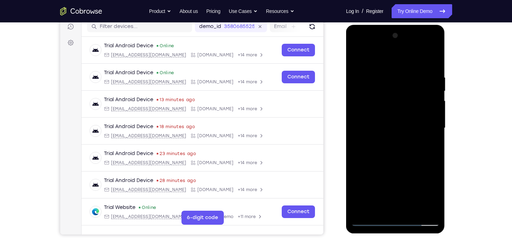
click at [427, 163] on div at bounding box center [396, 128] width 88 height 196
click at [393, 147] on div at bounding box center [396, 128] width 88 height 196
click at [359, 181] on div at bounding box center [396, 128] width 88 height 196
click at [435, 58] on div at bounding box center [396, 128] width 88 height 196
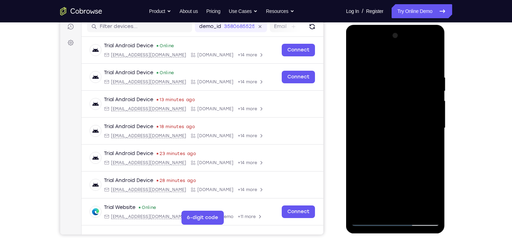
click at [435, 58] on div at bounding box center [396, 128] width 88 height 196
drag, startPoint x: 389, startPoint y: 136, endPoint x: 384, endPoint y: 138, distance: 5.7
click at [384, 138] on div at bounding box center [396, 128] width 88 height 196
click at [416, 97] on div at bounding box center [396, 128] width 88 height 196
click at [426, 133] on div at bounding box center [396, 128] width 88 height 196
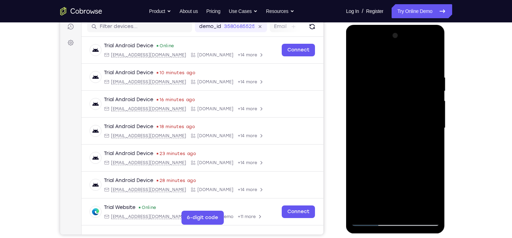
click at [387, 115] on div at bounding box center [396, 128] width 88 height 196
click at [372, 77] on div at bounding box center [396, 128] width 88 height 196
click at [426, 112] on div at bounding box center [396, 128] width 88 height 196
click at [428, 181] on div at bounding box center [396, 128] width 88 height 196
click at [379, 148] on div at bounding box center [396, 128] width 88 height 196
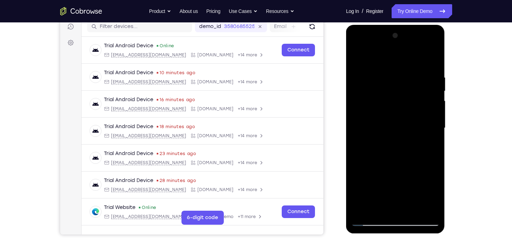
drag, startPoint x: 399, startPoint y: 97, endPoint x: 411, endPoint y: 68, distance: 30.8
click at [411, 68] on div at bounding box center [396, 128] width 88 height 196
click at [428, 119] on div at bounding box center [396, 128] width 88 height 196
click at [412, 88] on div at bounding box center [396, 128] width 88 height 196
click at [417, 76] on div at bounding box center [396, 128] width 88 height 196
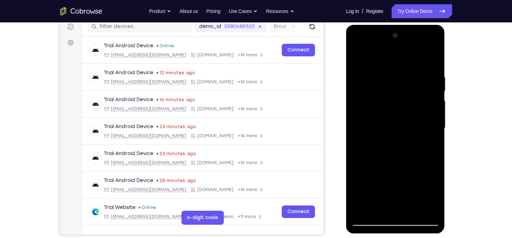
click at [399, 87] on div at bounding box center [396, 128] width 88 height 196
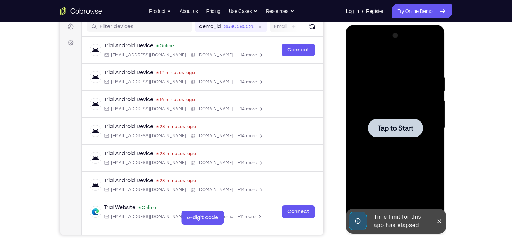
click at [395, 95] on div at bounding box center [396, 128] width 88 height 196
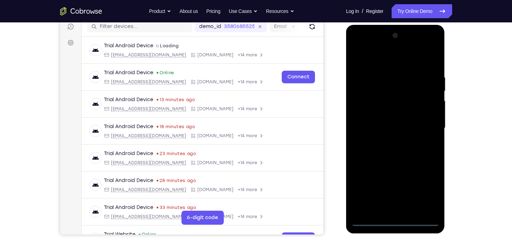
click at [396, 221] on div at bounding box center [396, 128] width 88 height 196
click at [426, 195] on div at bounding box center [396, 128] width 88 height 196
click at [362, 62] on div at bounding box center [396, 128] width 88 height 196
click at [366, 110] on div at bounding box center [396, 128] width 88 height 196
click at [380, 132] on div at bounding box center [396, 128] width 88 height 196
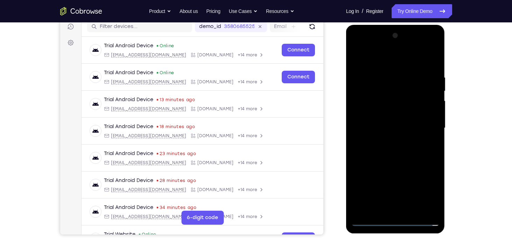
click at [380, 125] on div at bounding box center [396, 128] width 88 height 196
click at [390, 138] on div at bounding box center [396, 128] width 88 height 196
click at [394, 207] on div at bounding box center [396, 128] width 88 height 196
click at [400, 117] on div at bounding box center [396, 128] width 88 height 196
click at [419, 117] on div at bounding box center [396, 128] width 88 height 196
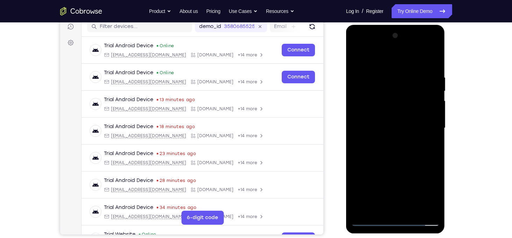
click at [358, 136] on div at bounding box center [396, 128] width 88 height 196
click at [358, 134] on div at bounding box center [396, 128] width 88 height 196
click at [356, 63] on div at bounding box center [396, 128] width 88 height 196
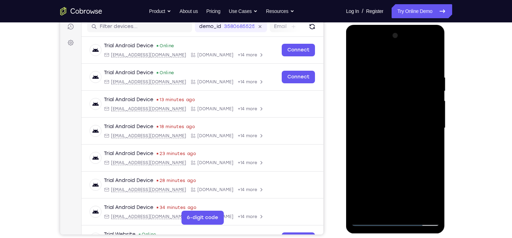
click at [373, 119] on div at bounding box center [396, 128] width 88 height 196
click at [424, 150] on div at bounding box center [396, 128] width 88 height 196
click at [357, 63] on div at bounding box center [396, 128] width 88 height 196
click at [370, 68] on div at bounding box center [396, 128] width 88 height 196
click at [404, 93] on div at bounding box center [396, 128] width 88 height 196
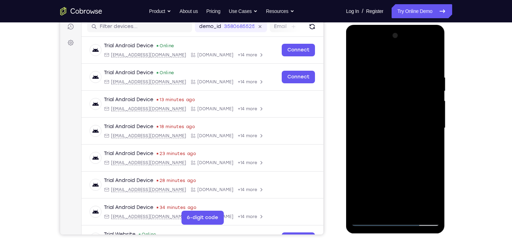
click at [436, 61] on div at bounding box center [396, 128] width 88 height 196
click at [433, 56] on div at bounding box center [396, 128] width 88 height 196
drag, startPoint x: 388, startPoint y: 143, endPoint x: 378, endPoint y: 133, distance: 14.1
click at [378, 133] on div at bounding box center [396, 128] width 88 height 196
click at [410, 65] on div at bounding box center [396, 128] width 88 height 196
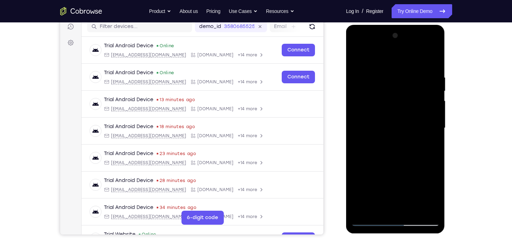
click at [432, 83] on div at bounding box center [396, 128] width 88 height 196
click at [419, 103] on div at bounding box center [396, 128] width 88 height 196
click at [424, 129] on div at bounding box center [396, 128] width 88 height 196
click at [387, 112] on div at bounding box center [396, 128] width 88 height 196
click at [430, 120] on div at bounding box center [396, 128] width 88 height 196
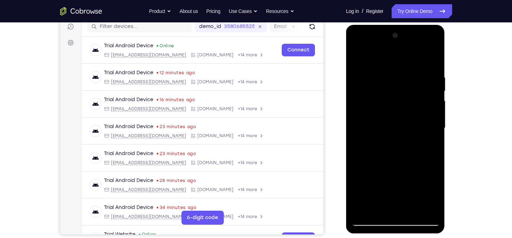
click at [393, 81] on div at bounding box center [396, 128] width 88 height 196
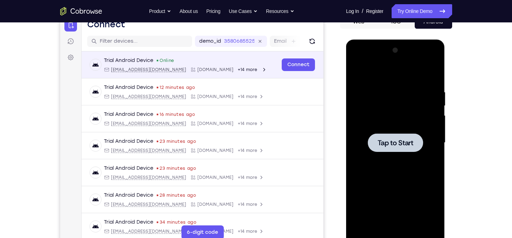
scroll to position [74, 0]
